Goal: Navigation & Orientation: Find specific page/section

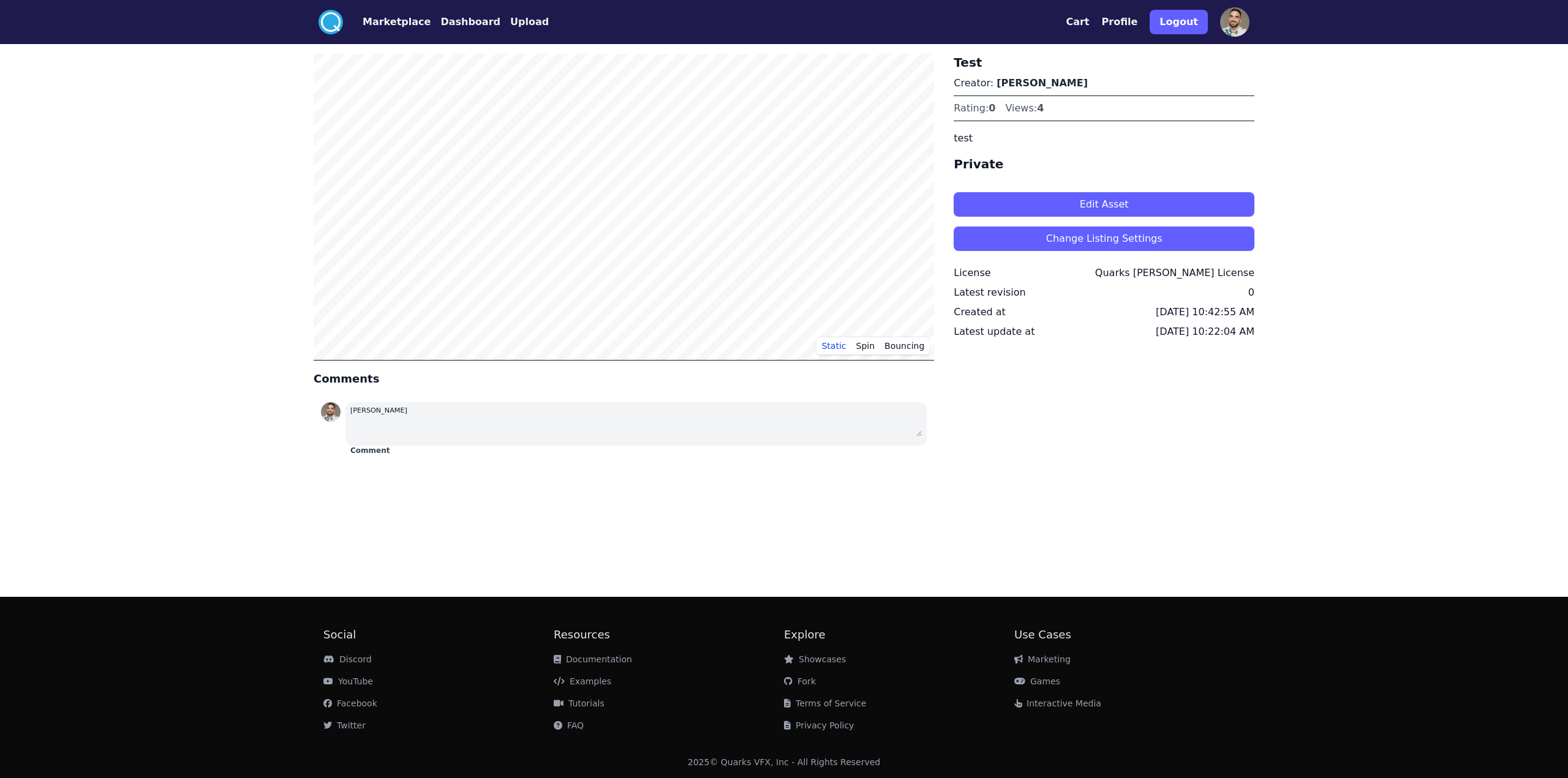
click at [390, 25] on button "Marketplace" at bounding box center [395, 22] width 68 height 15
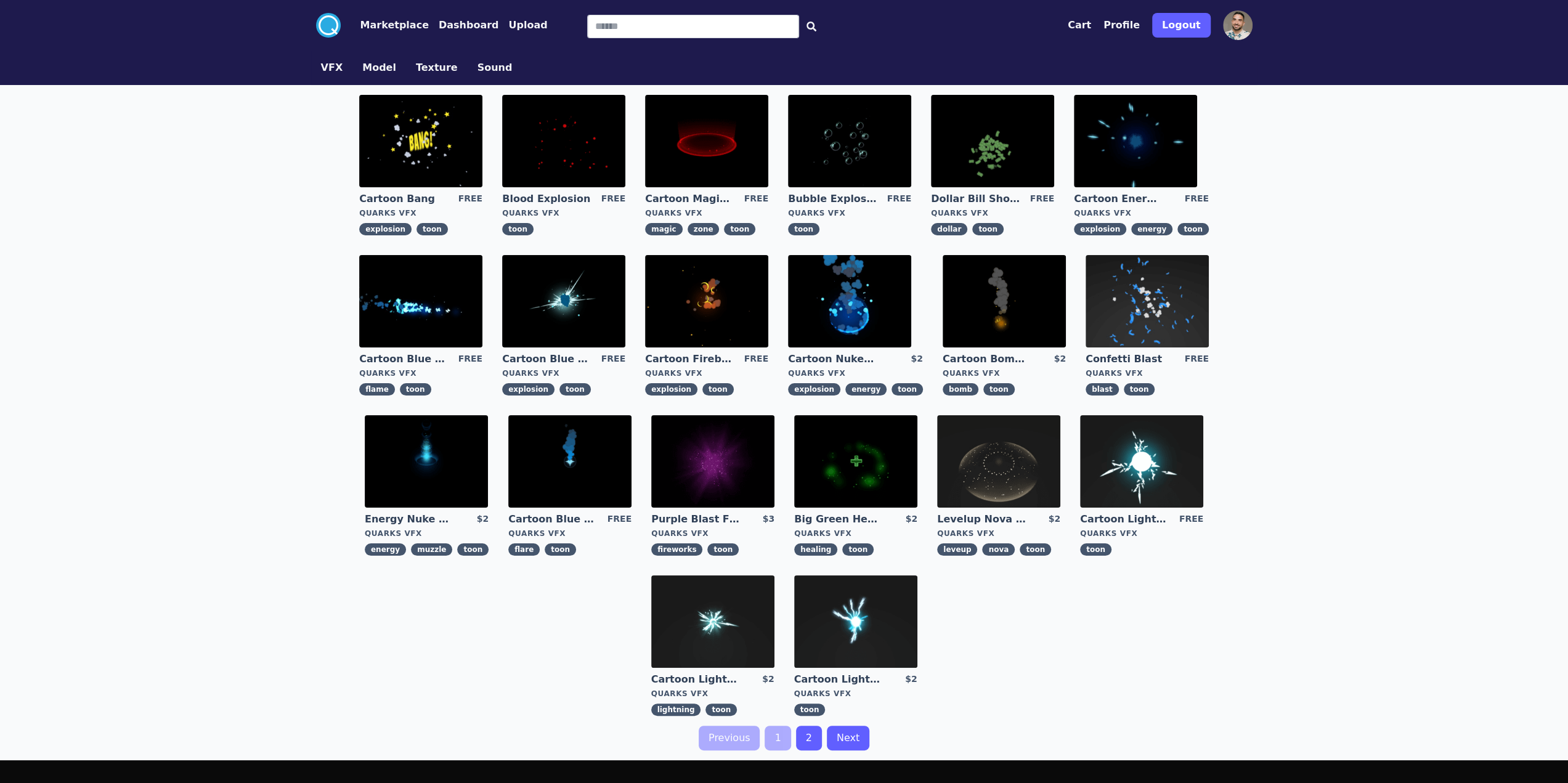
click at [453, 33] on nav ".cls-1{fill:#fff;}.cls-2{fill:#29abe2;} Marketplace Dashboard Upload" at bounding box center [431, 25] width 231 height 25
click at [460, 26] on button "Dashboard" at bounding box center [468, 25] width 60 height 15
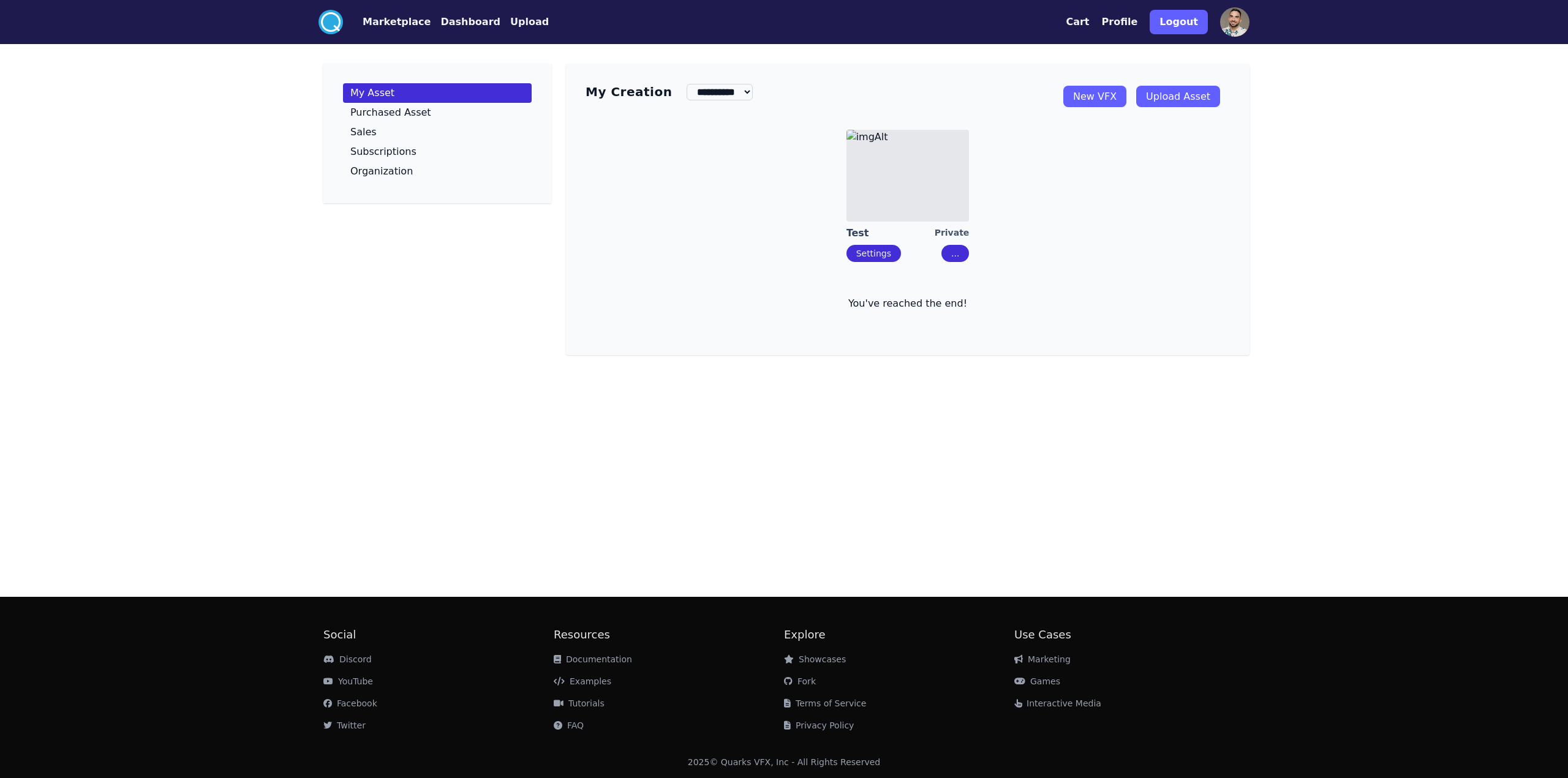
click at [339, 23] on icon at bounding box center [331, 23] width 20 height 20
click at [1130, 24] on button "Profile" at bounding box center [1119, 22] width 36 height 15
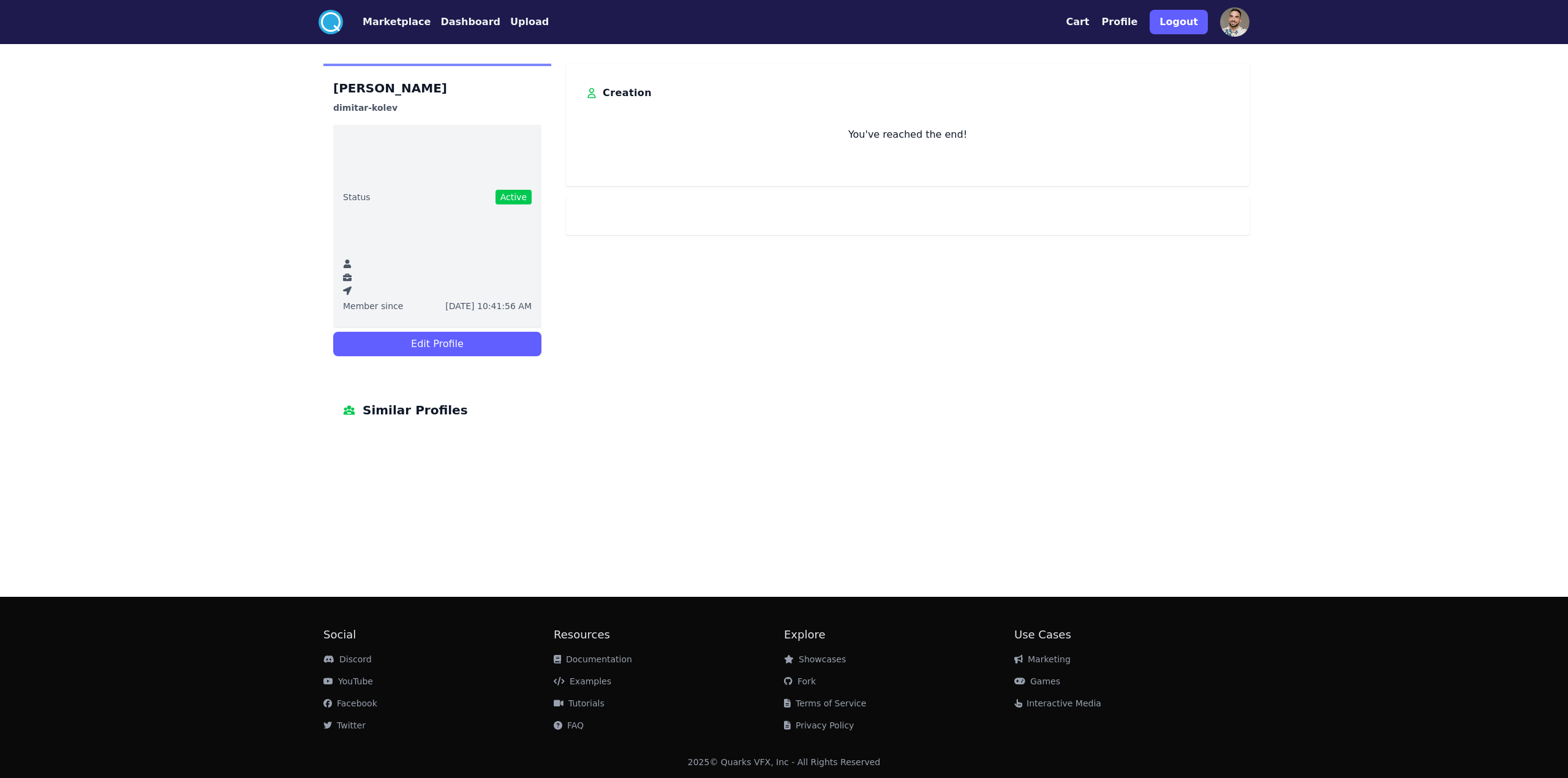
click at [386, 14] on nav ".cls-1{fill:#fff;}.cls-2{fill:#29abe2;} Marketplace Dashboard Upload" at bounding box center [433, 22] width 230 height 24
click at [389, 21] on button "Marketplace" at bounding box center [395, 22] width 68 height 15
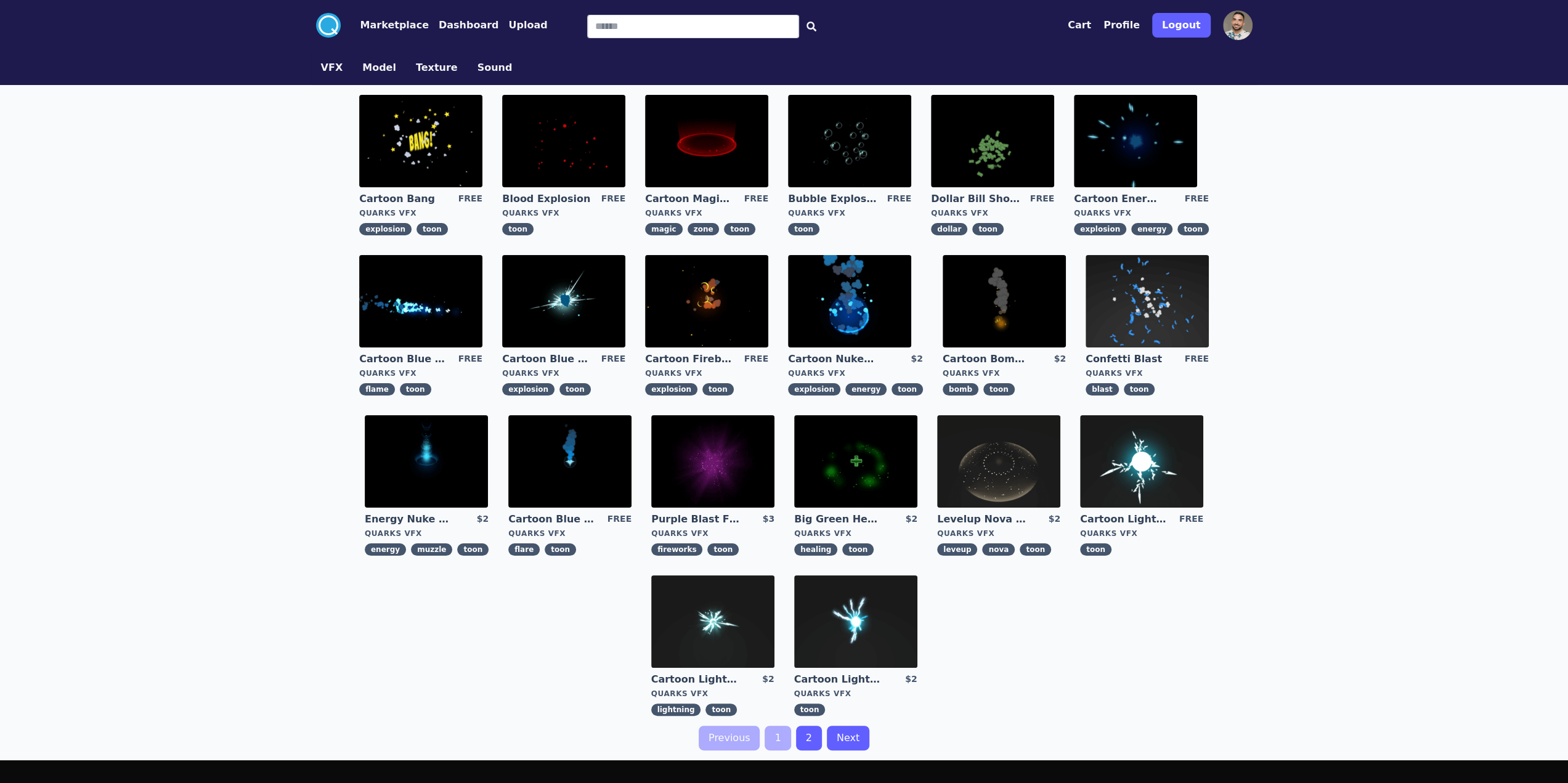
click at [323, 26] on circle at bounding box center [328, 25] width 25 height 25
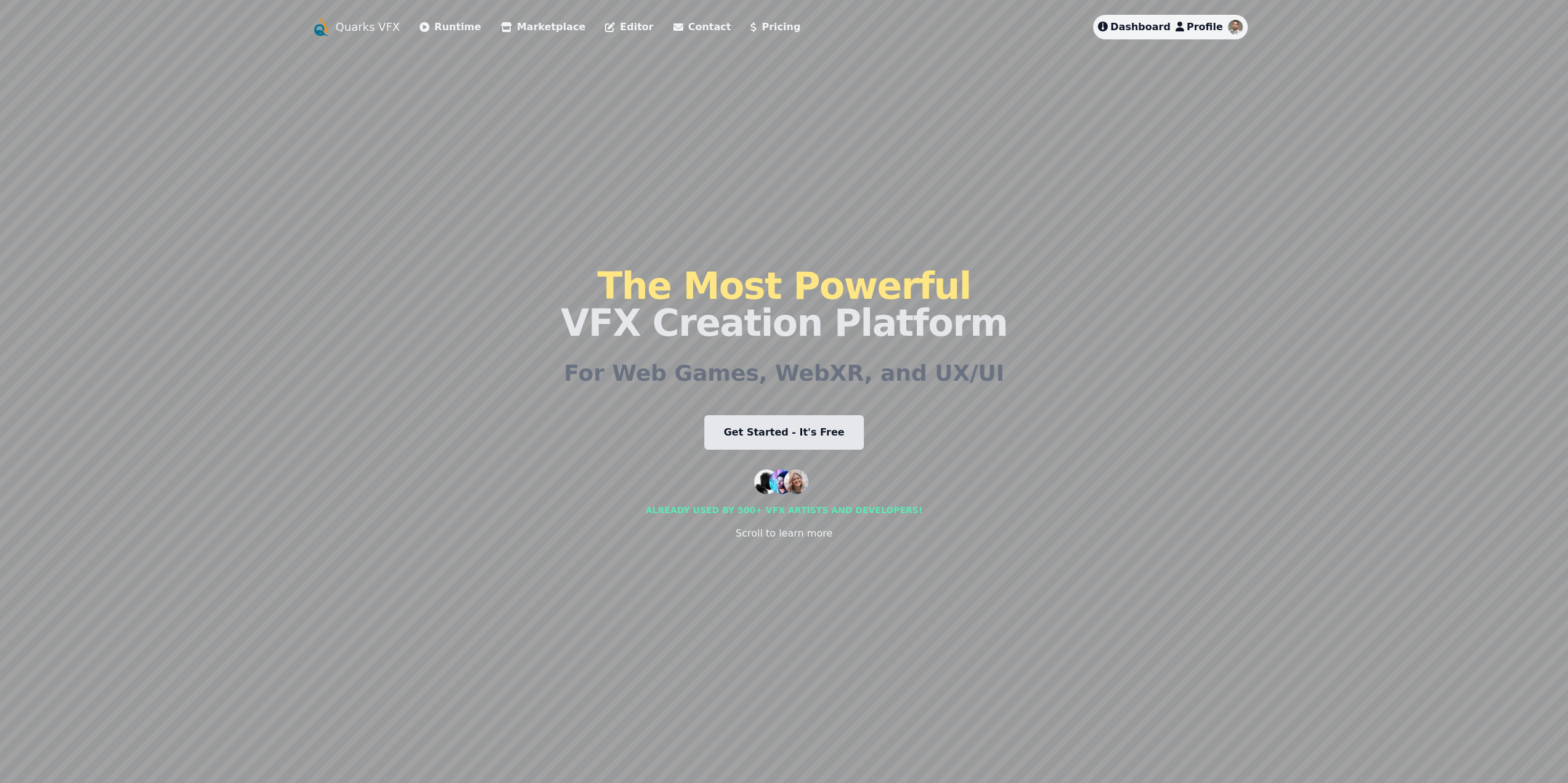
click at [751, 24] on link "Pricing" at bounding box center [775, 27] width 50 height 15
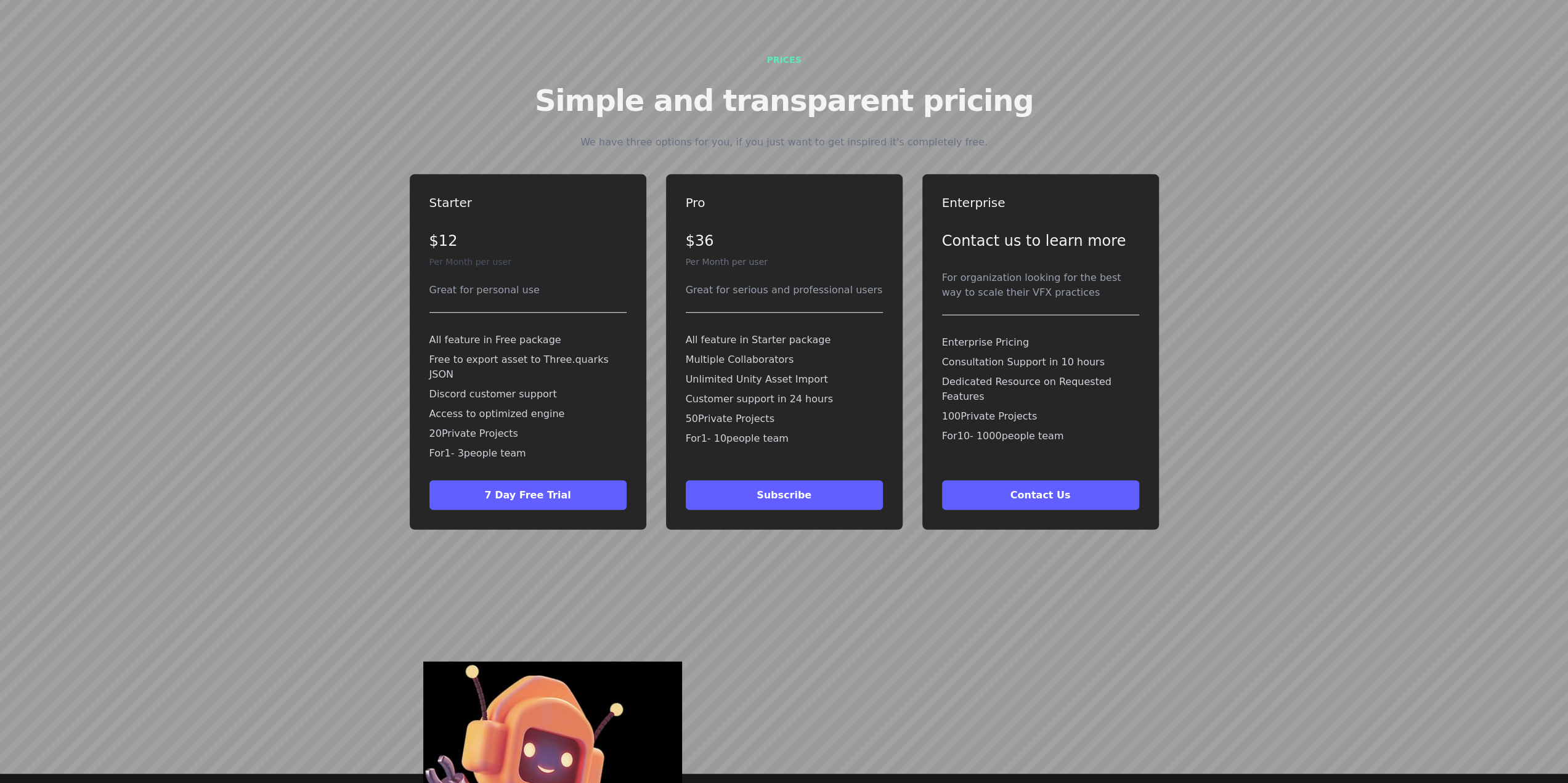
scroll to position [3272, 0]
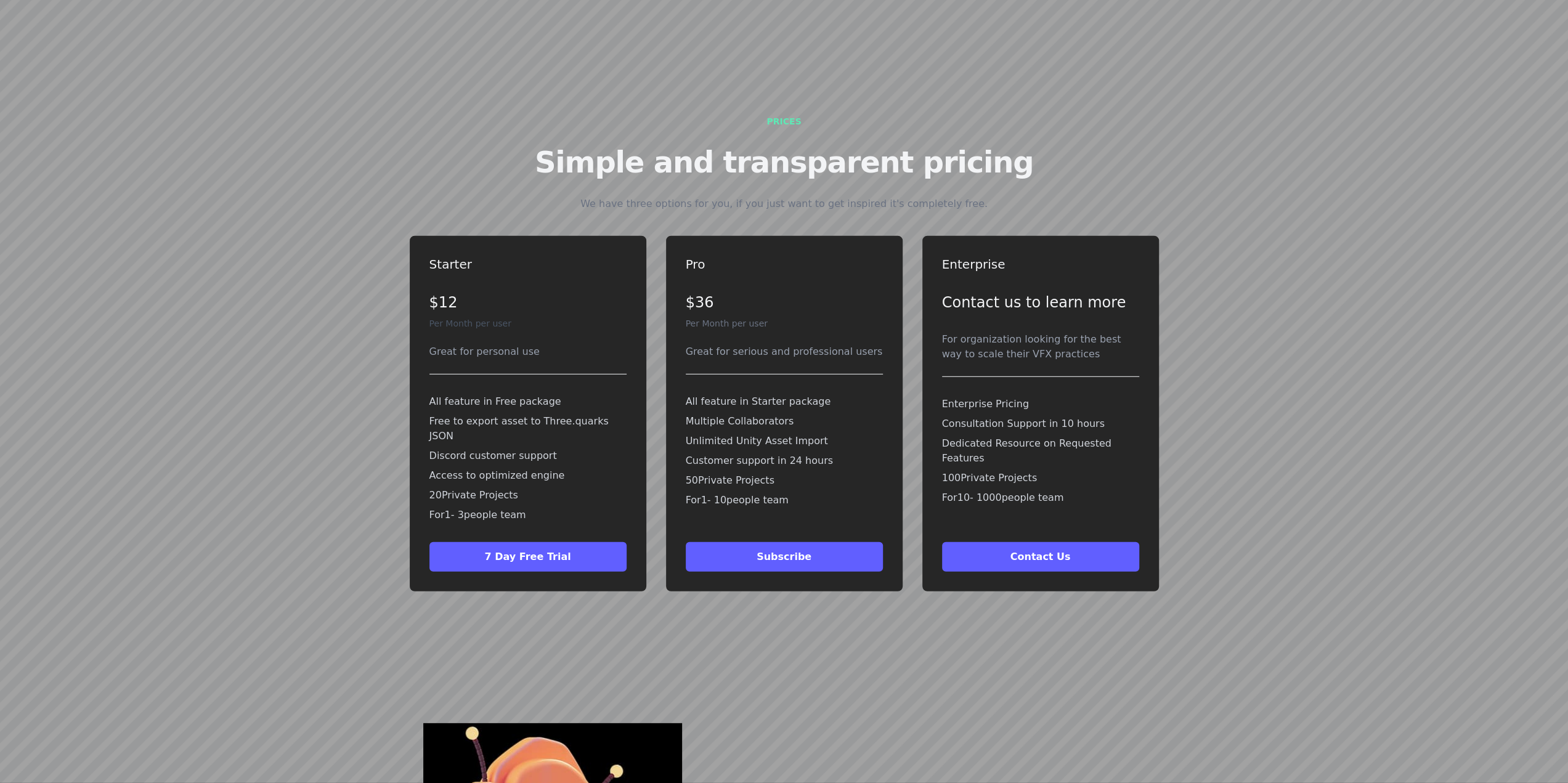
drag, startPoint x: 428, startPoint y: 443, endPoint x: 507, endPoint y: 443, distance: 79.0
click at [507, 488] on p "20 Private Projects" at bounding box center [528, 494] width 197 height 15
click at [524, 488] on p "20 Private Projects" at bounding box center [528, 494] width 197 height 15
drag, startPoint x: 525, startPoint y: 448, endPoint x: 370, endPoint y: 451, distance: 155.0
click at [370, 451] on div "Starter $12 Per Month per user Great for personal use All feature in Free packa…" at bounding box center [784, 414] width 927 height 375
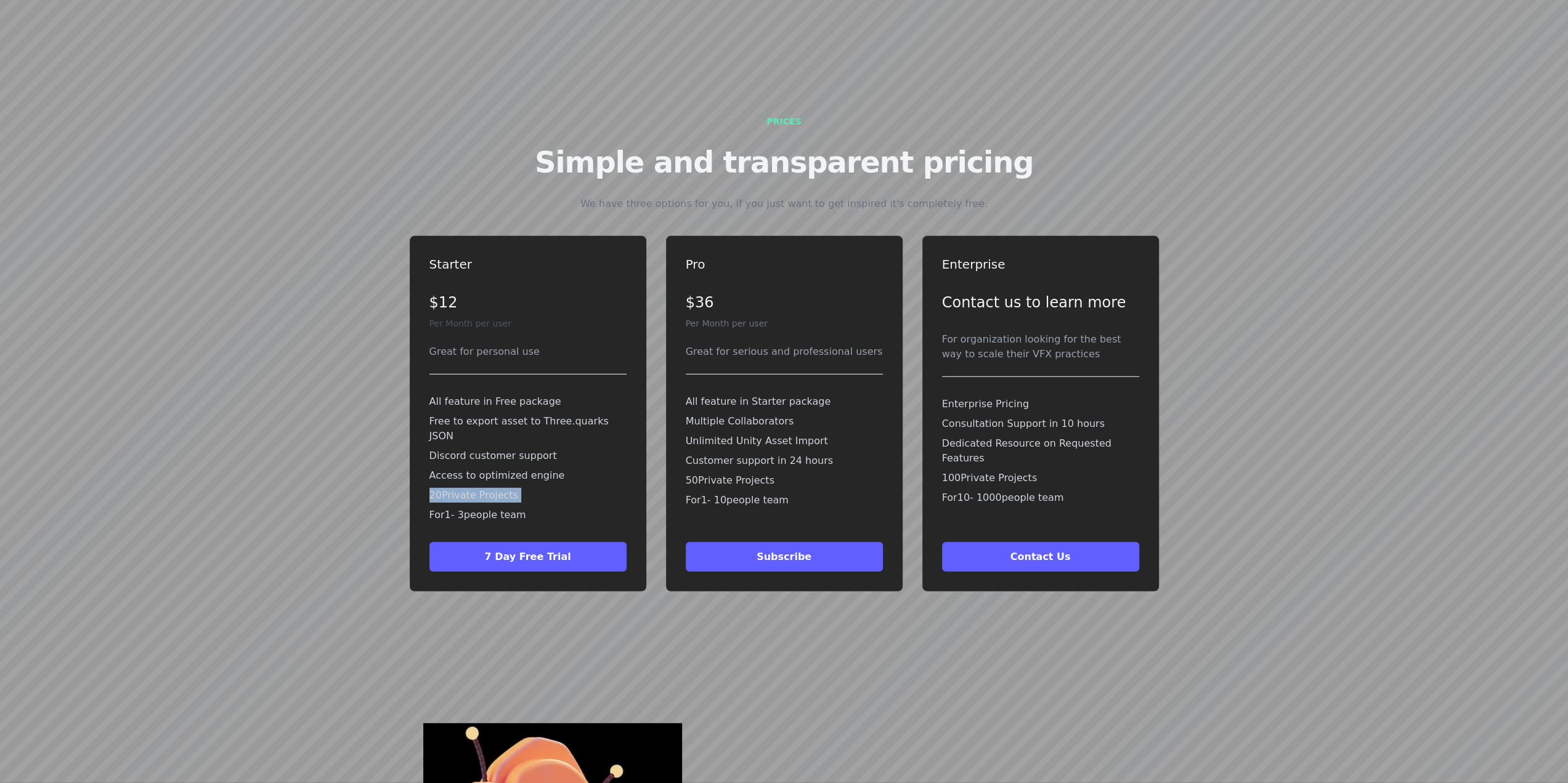
click at [528, 488] on p "20 Private Projects" at bounding box center [528, 494] width 197 height 15
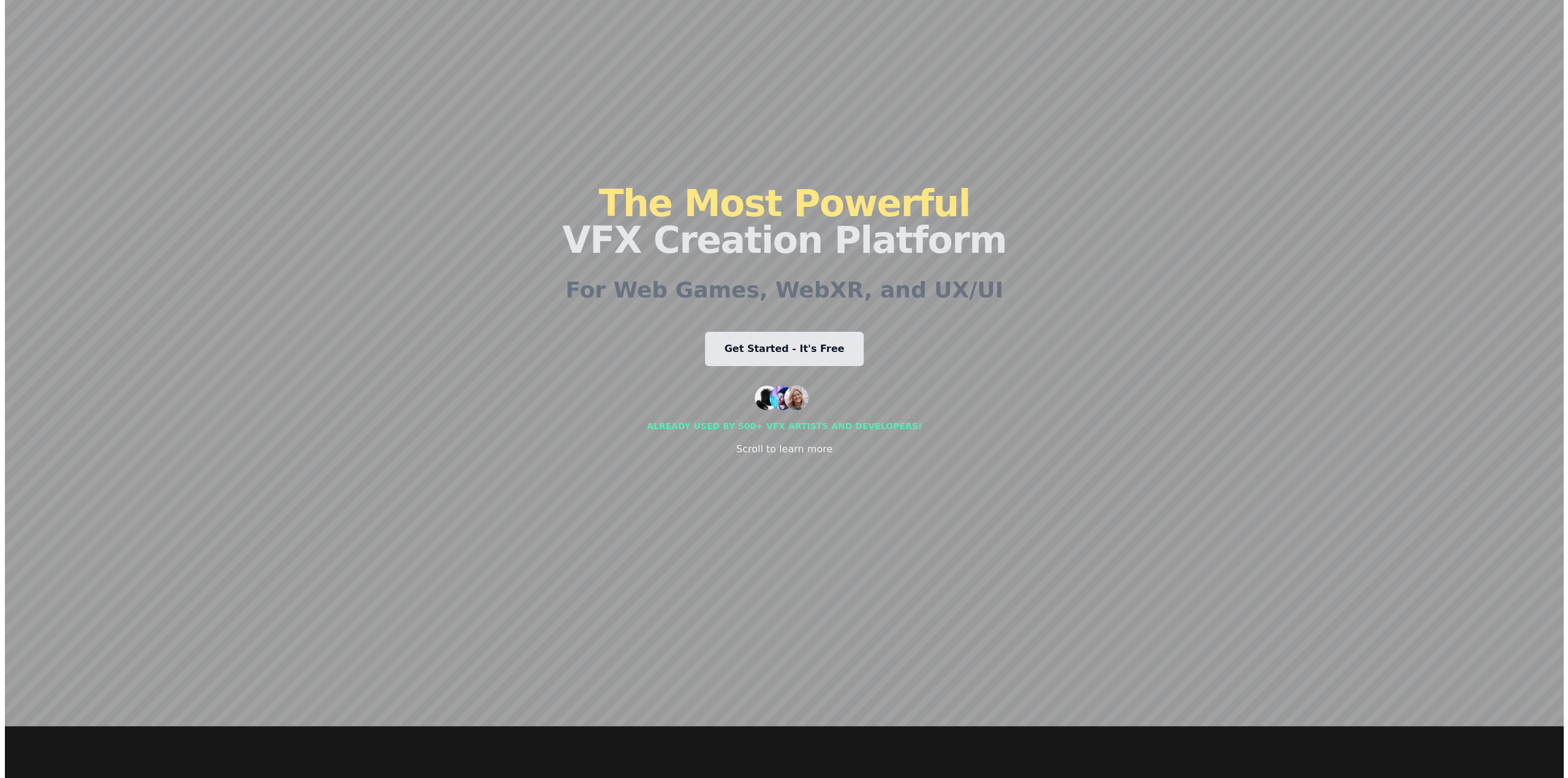
scroll to position [0, 0]
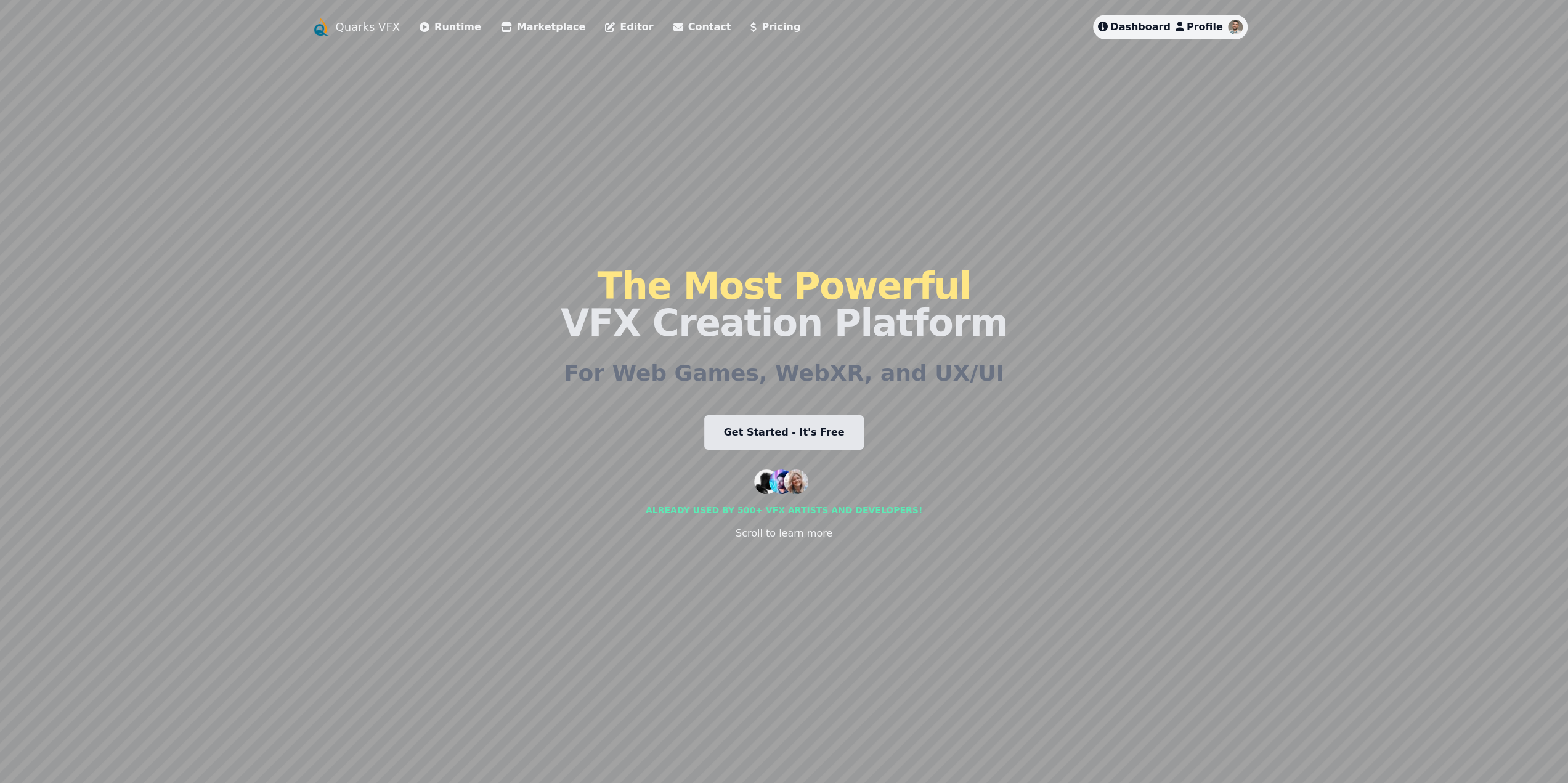
click at [1158, 33] on span "Dashboard" at bounding box center [1140, 27] width 60 height 12
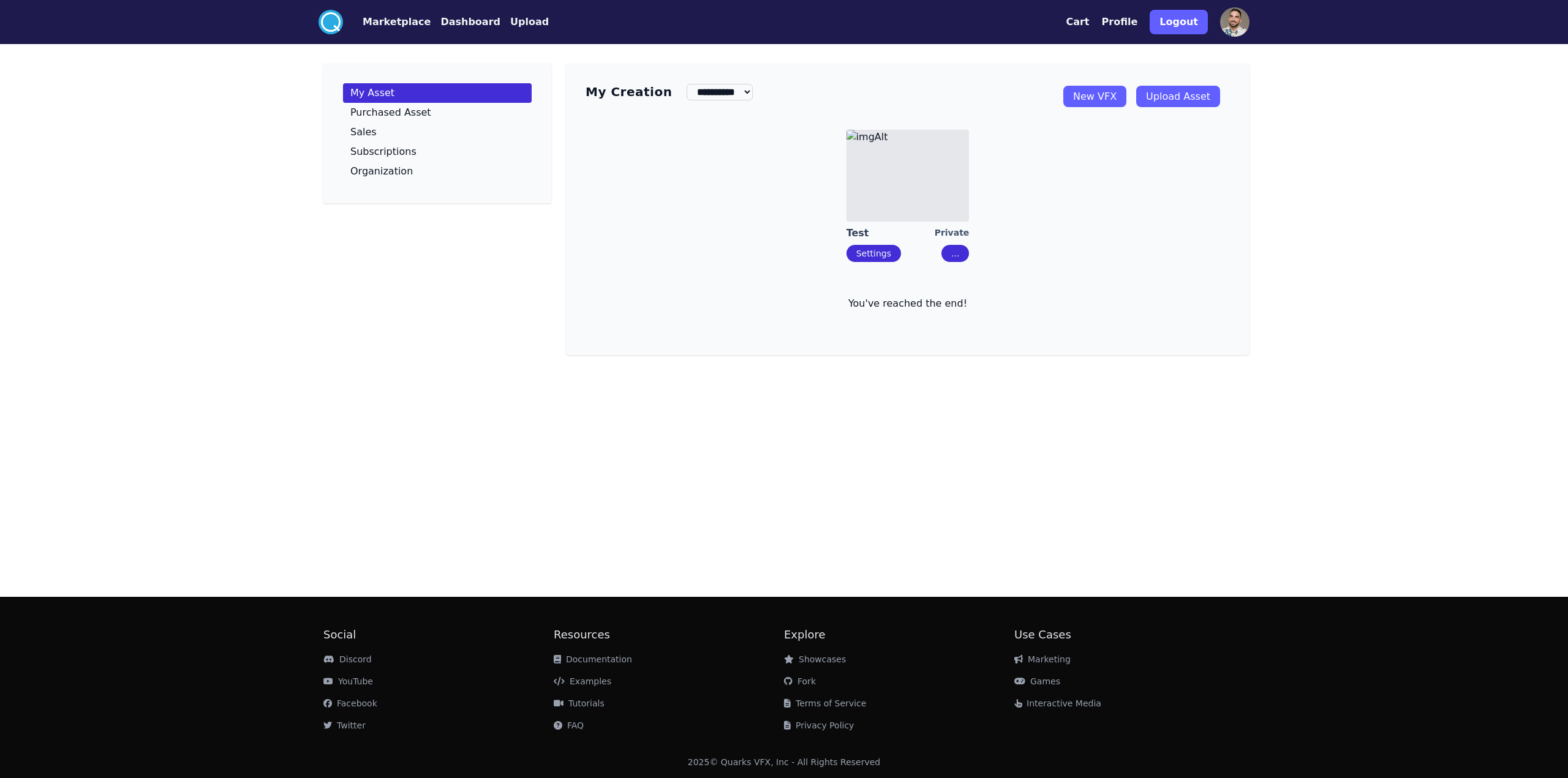
click at [886, 251] on link "Settings" at bounding box center [874, 253] width 35 height 10
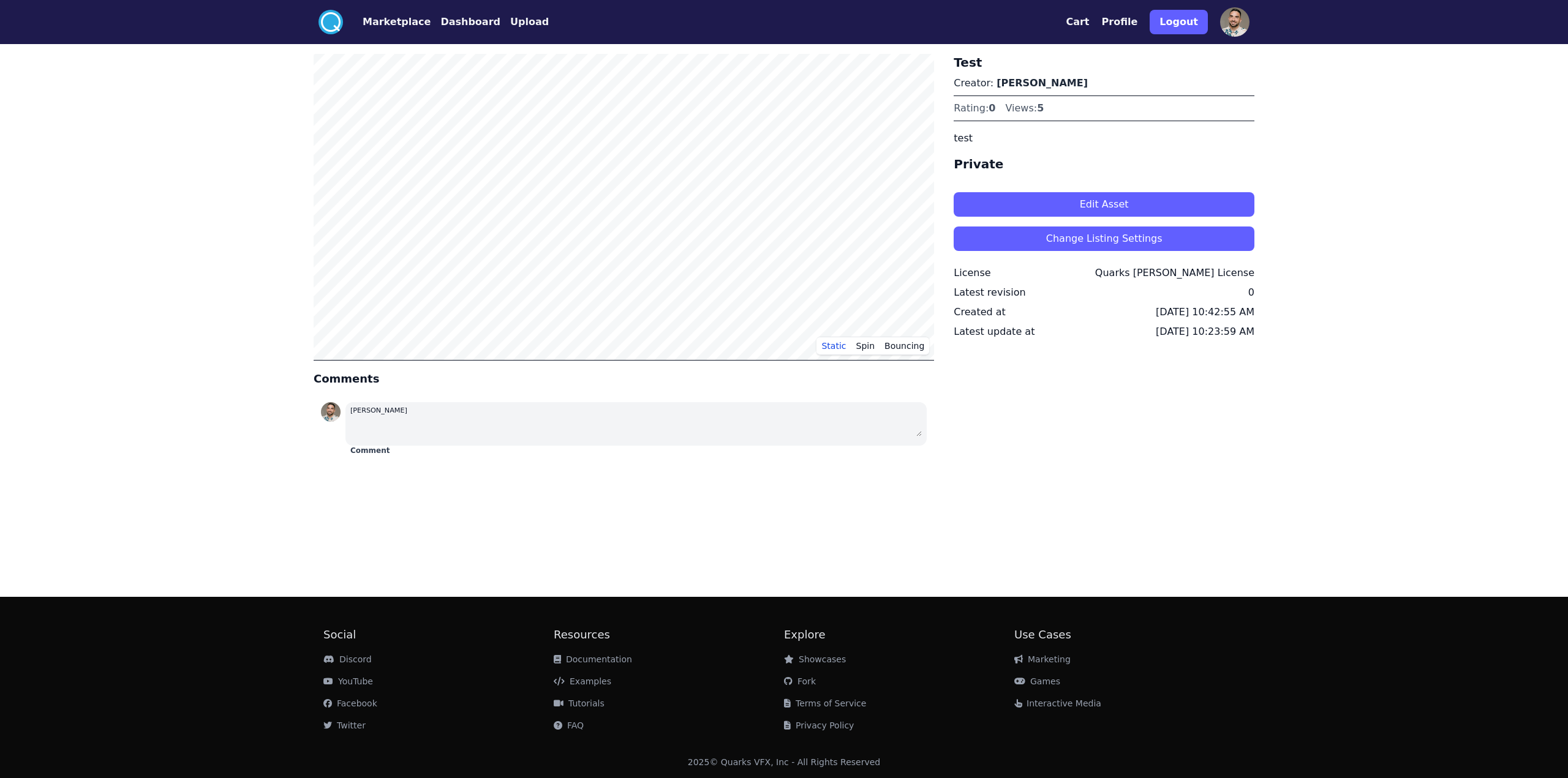
click at [1107, 199] on button "Edit Asset" at bounding box center [1103, 204] width 300 height 24
